Goal: Use online tool/utility: Utilize a website feature to perform a specific function

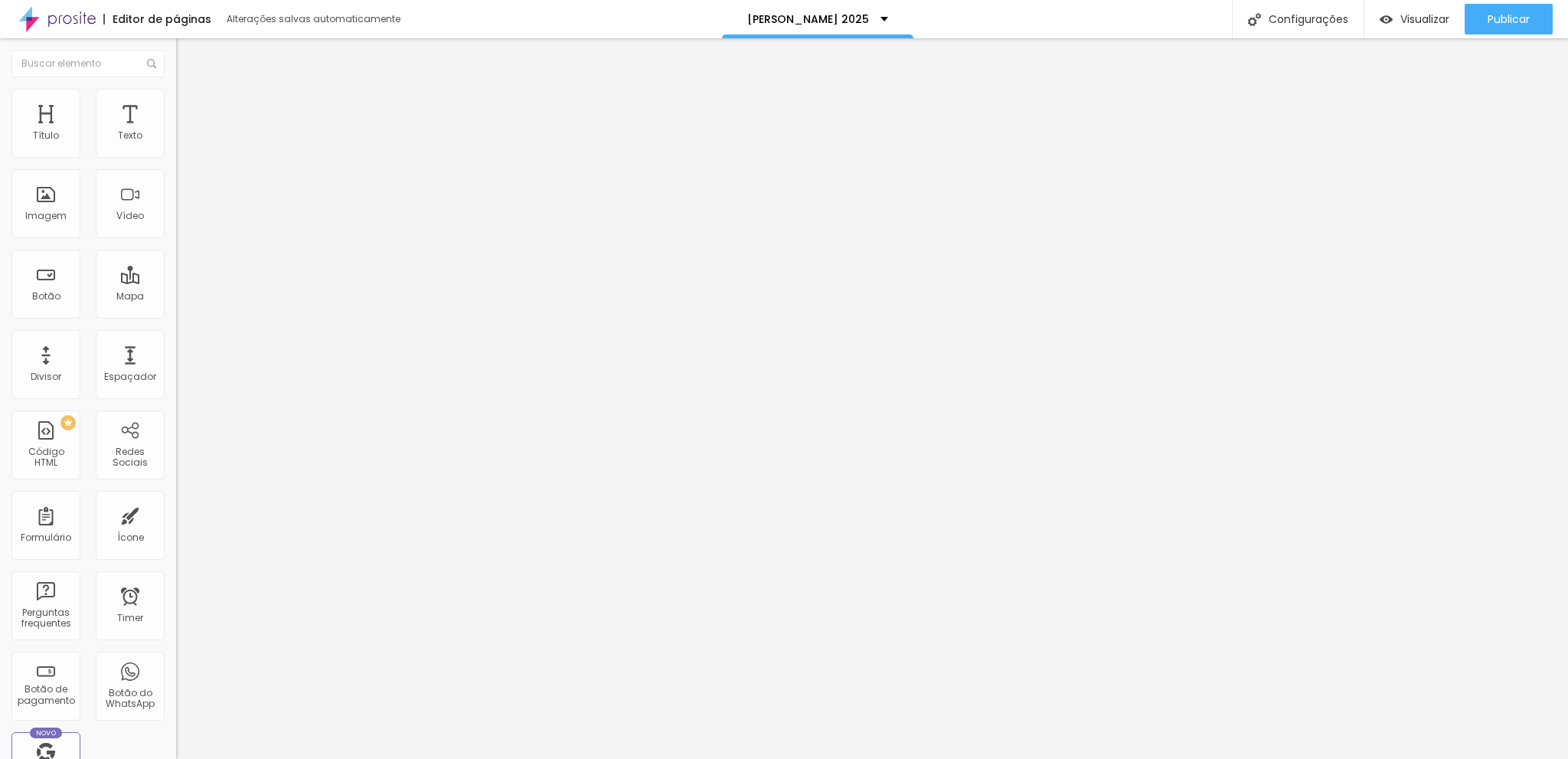
scroll to position [76, 0]
click at [65, 612] on div "Botão de pagamento" at bounding box center [45, 618] width 61 height 22
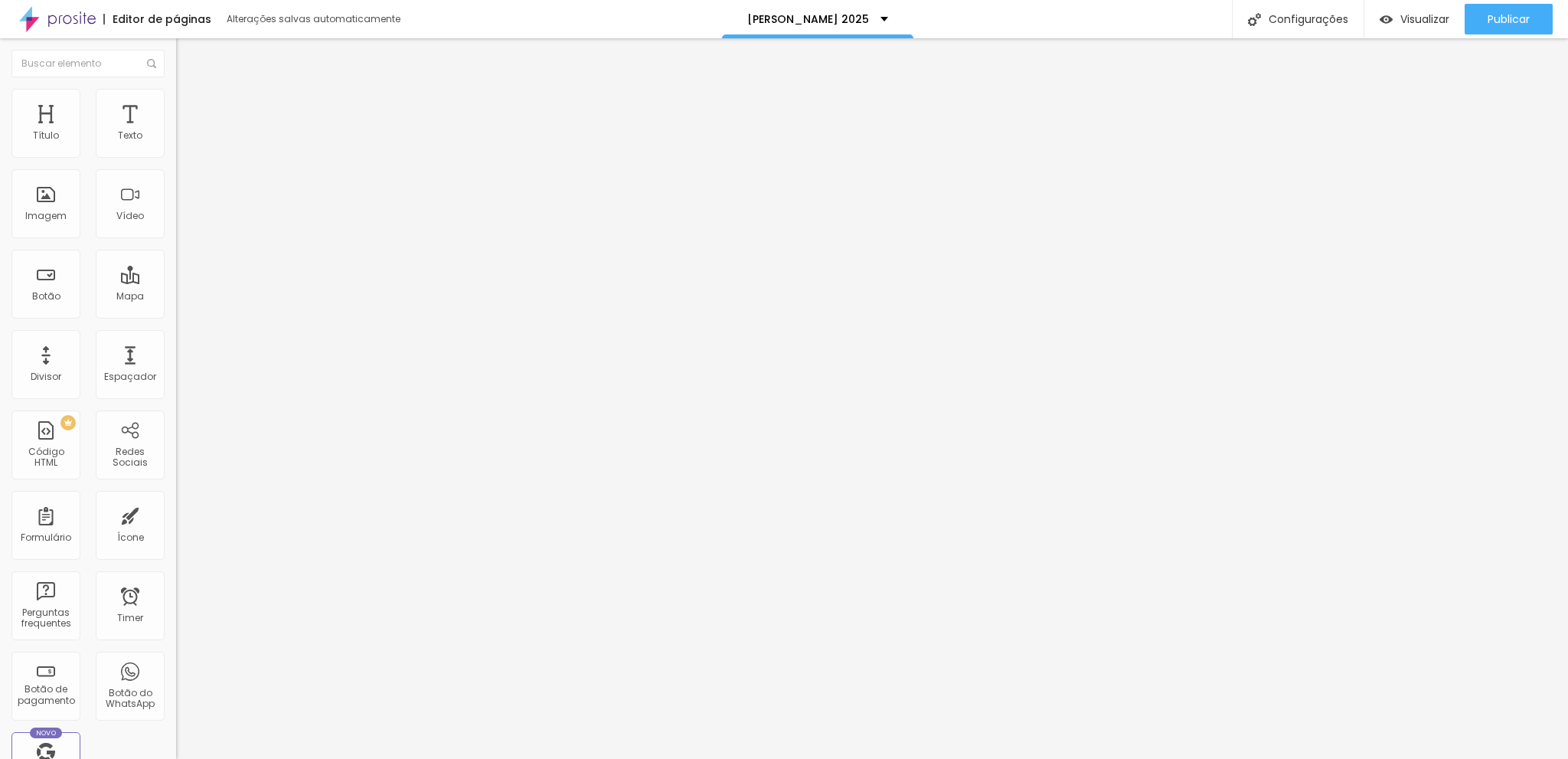
type input "C"
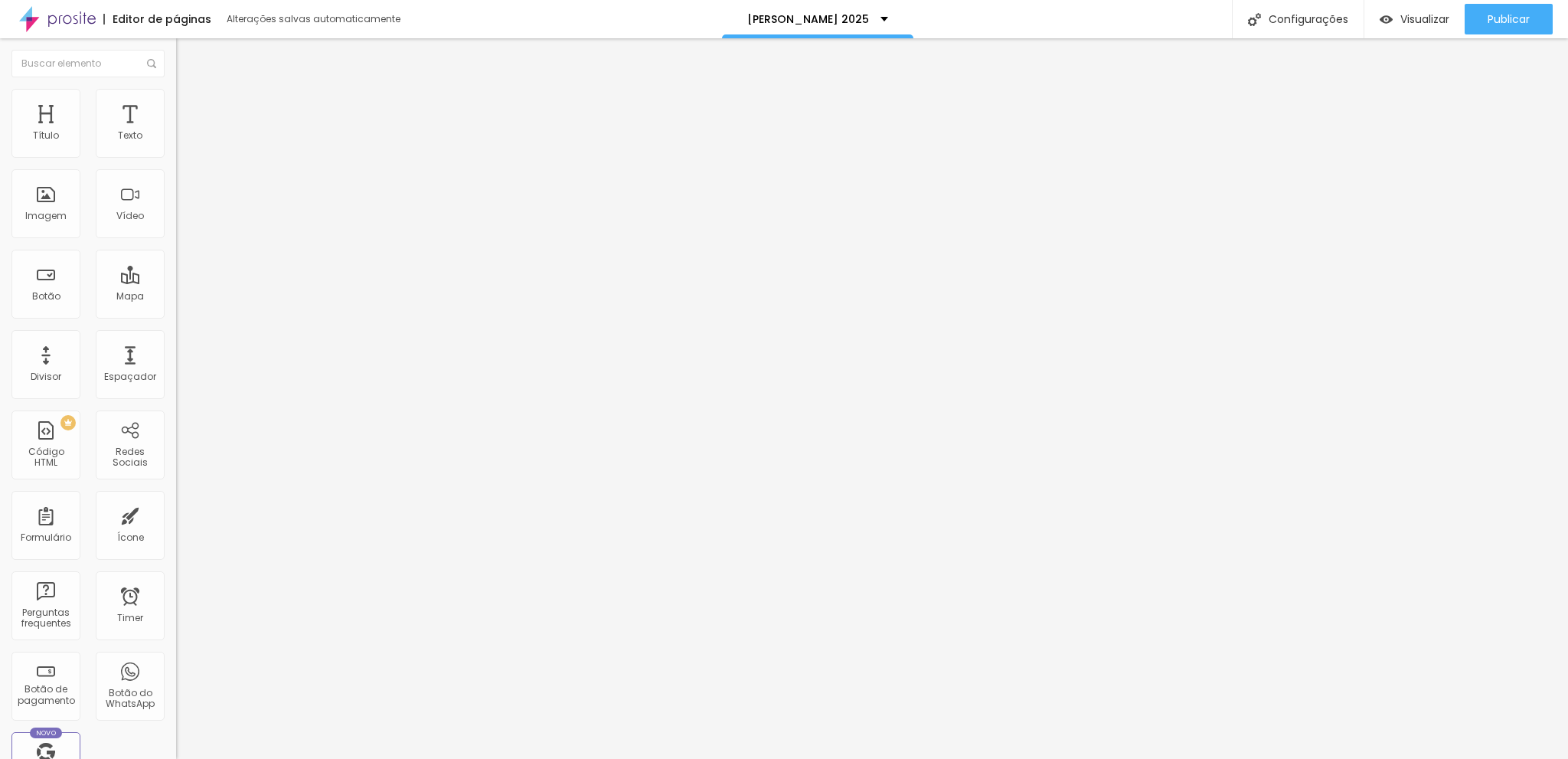
type input "Faça o Pagamento por aqui!"
type input "R$ 120,00"
type textarea "! foto recordação com a foto da classe e a foto individual do aluno."
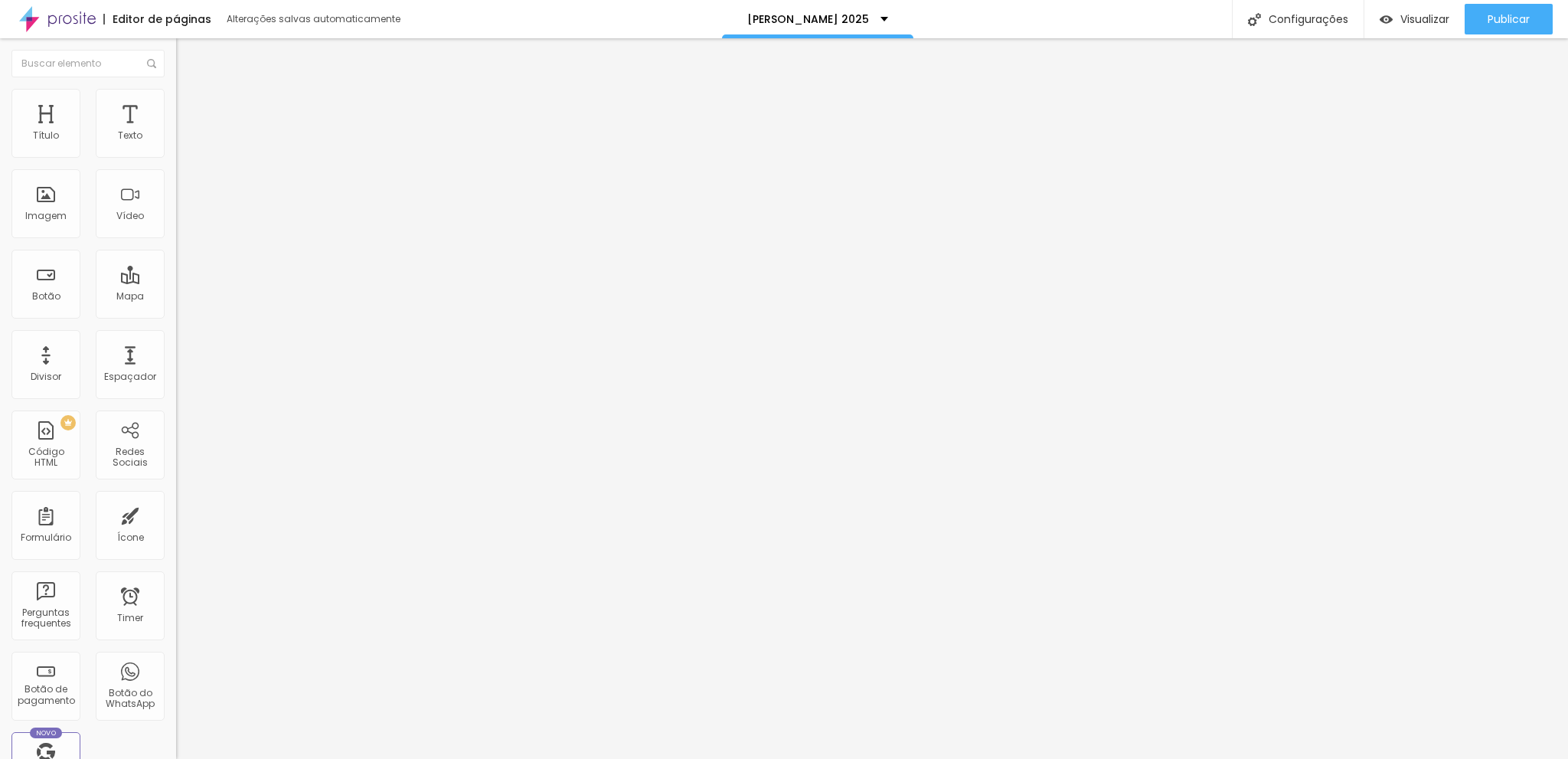
click at [1401, 16] on span "Visualizar" at bounding box center [1425, 20] width 49 height 13
